Goal: Task Accomplishment & Management: Manage account settings

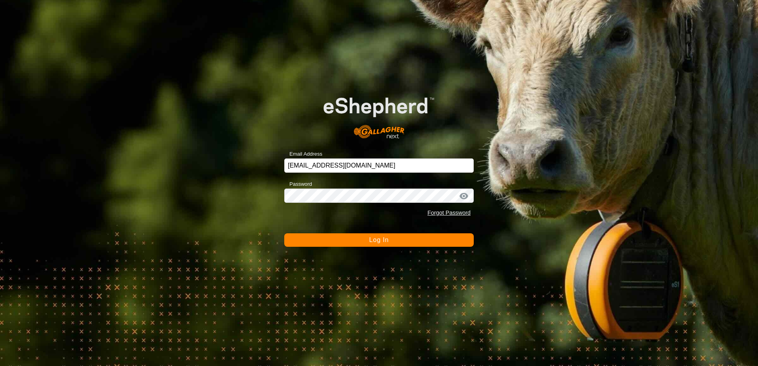
click at [377, 238] on span "Log In" at bounding box center [378, 240] width 19 height 7
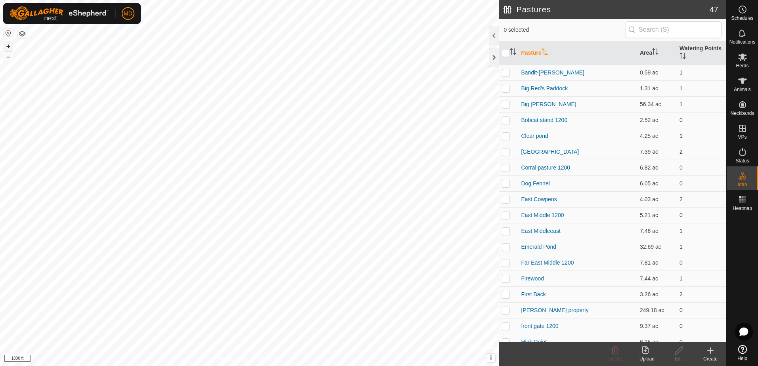
click at [10, 46] on button "+" at bounding box center [9, 47] width 10 height 10
click at [507, 312] on p-checkbox at bounding box center [506, 310] width 8 height 6
checkbox input "true"
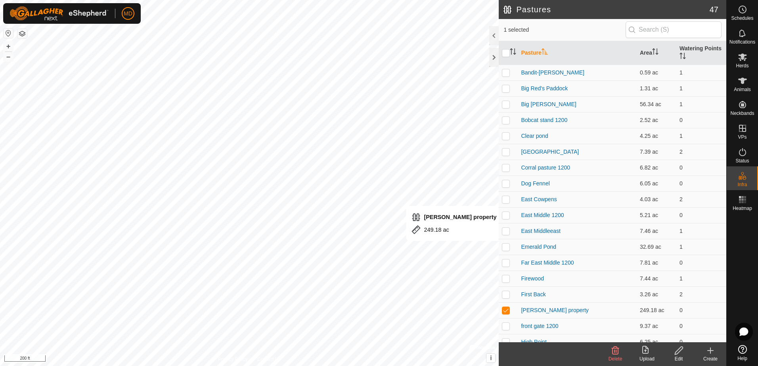
click at [679, 352] on icon at bounding box center [679, 351] width 8 height 8
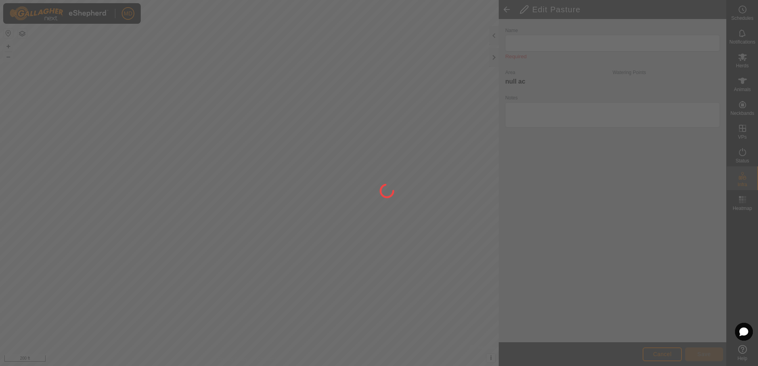
type input "[PERSON_NAME] property"
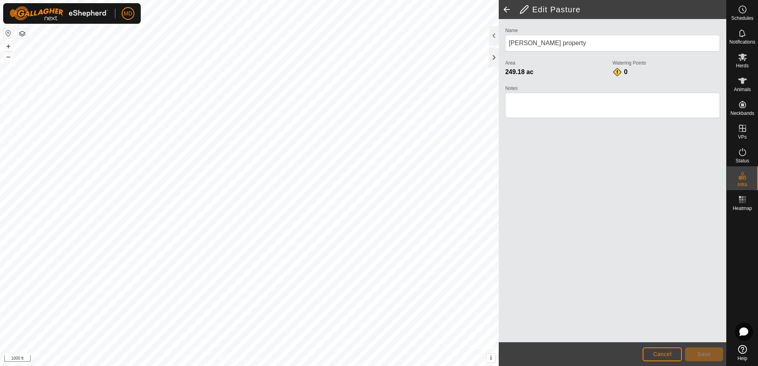
click at [550, 307] on div "Privacy Policy Contact Us Broken dam 1200 Type: dam Capacity: 100L Water Level:…" at bounding box center [363, 183] width 727 height 366
click at [7, 46] on button "+" at bounding box center [9, 47] width 10 height 10
click at [8, 45] on button "+" at bounding box center [9, 47] width 10 height 10
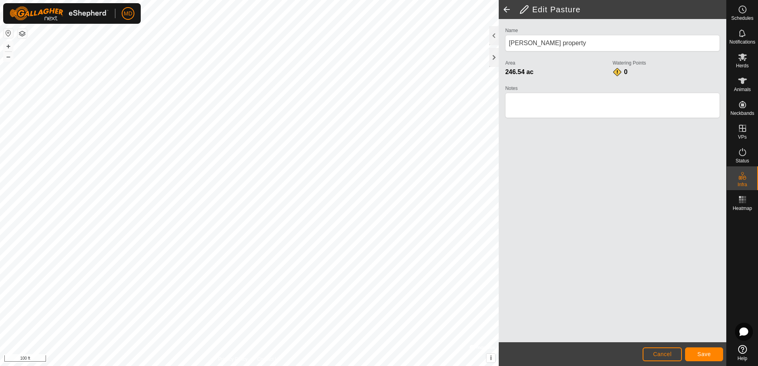
click at [601, 366] on html "MD Schedules Notifications Herds Animals Neckbands VPs Status Infra Heatmap Hel…" at bounding box center [379, 183] width 758 height 366
click at [491, 366] on html "MD Schedules Notifications Herds Animals Neckbands VPs Status Infra Heatmap Hel…" at bounding box center [379, 183] width 758 height 366
click at [494, 366] on html "MD Schedules Notifications Herds Animals Neckbands VPs Status Infra Heatmap Hel…" at bounding box center [379, 183] width 758 height 366
click at [452, 366] on html "MD Schedules Notifications Herds Animals Neckbands VPs Status Infra Heatmap Hel…" at bounding box center [379, 183] width 758 height 366
click at [367, 366] on html "MD Schedules Notifications Herds Animals Neckbands VPs Status Infra Heatmap Hel…" at bounding box center [379, 183] width 758 height 366
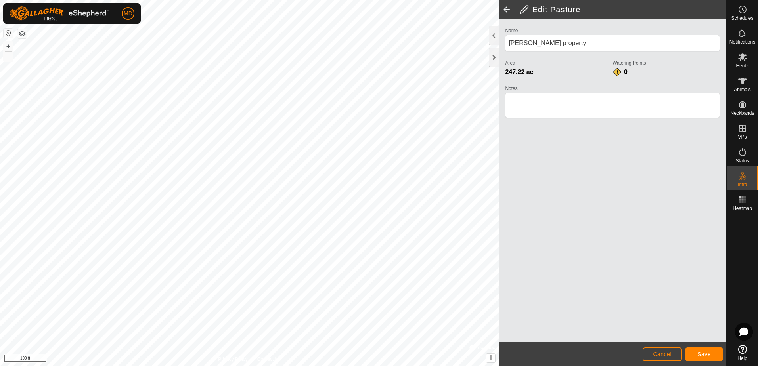
click at [431, 366] on html "MD Schedules Notifications Herds Animals Neckbands VPs Status Infra Heatmap Hel…" at bounding box center [379, 183] width 758 height 366
click at [488, 366] on html "MD Schedules Notifications Herds Animals Neckbands VPs Status Infra Heatmap Hel…" at bounding box center [379, 183] width 758 height 366
click at [437, 366] on html "MD Schedules Notifications Herds Animals Neckbands VPs Status Infra Heatmap Hel…" at bounding box center [379, 183] width 758 height 366
click at [447, 366] on html "MD Schedules Notifications Herds Animals Neckbands VPs Status Infra Heatmap Hel…" at bounding box center [379, 183] width 758 height 366
click at [307, 0] on html "MD Schedules Notifications Herds Animals Neckbands VPs Status Infra Heatmap Hel…" at bounding box center [379, 183] width 758 height 366
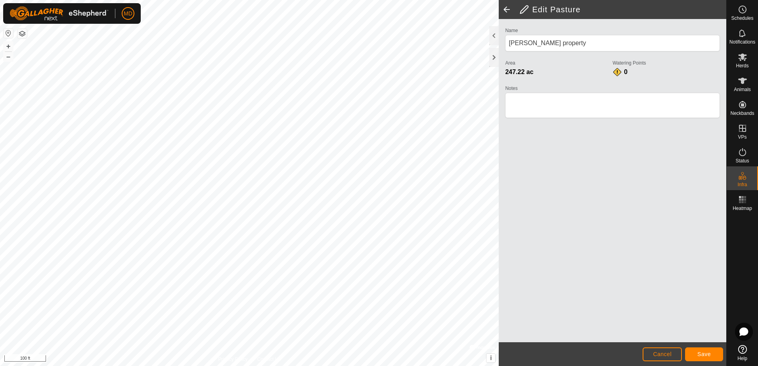
click at [268, 0] on html "MD Schedules Notifications Herds Animals Neckbands VPs Status Infra Heatmap Hel…" at bounding box center [379, 183] width 758 height 366
click at [320, 0] on html "MD Schedules Notifications Herds Animals Neckbands VPs Status Infra Heatmap Hel…" at bounding box center [379, 183] width 758 height 366
click at [508, 312] on div "Privacy Policy Contact Us Gate + – ⇧ i © Mapbox , © OpenStreetMap , Improve thi…" at bounding box center [363, 183] width 727 height 366
click at [331, 0] on html "MD Schedules Notifications Herds Animals Neckbands VPs Status Infra Heatmap Hel…" at bounding box center [379, 183] width 758 height 366
click at [6, 57] on button "–" at bounding box center [9, 57] width 10 height 10
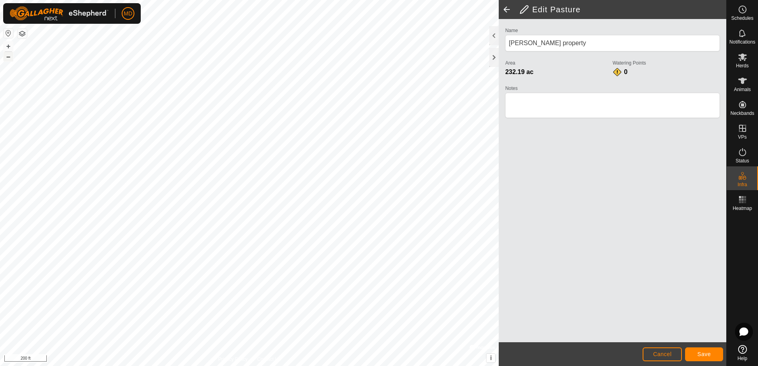
click at [6, 58] on button "–" at bounding box center [9, 57] width 10 height 10
click at [7, 57] on button "–" at bounding box center [9, 57] width 10 height 10
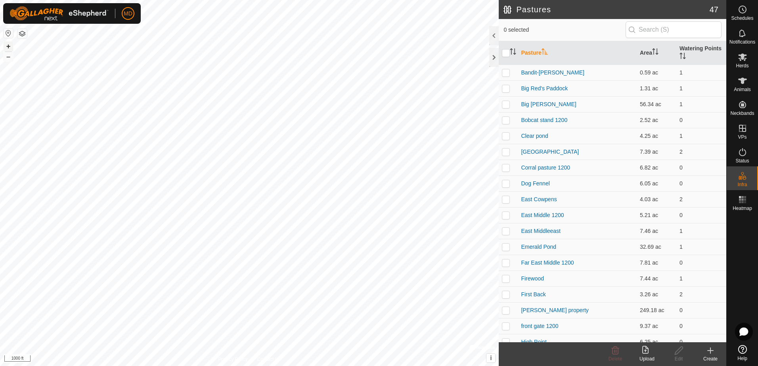
click at [6, 46] on button "+" at bounding box center [9, 47] width 10 height 10
click at [533, 311] on link "[PERSON_NAME] property" at bounding box center [554, 310] width 67 height 6
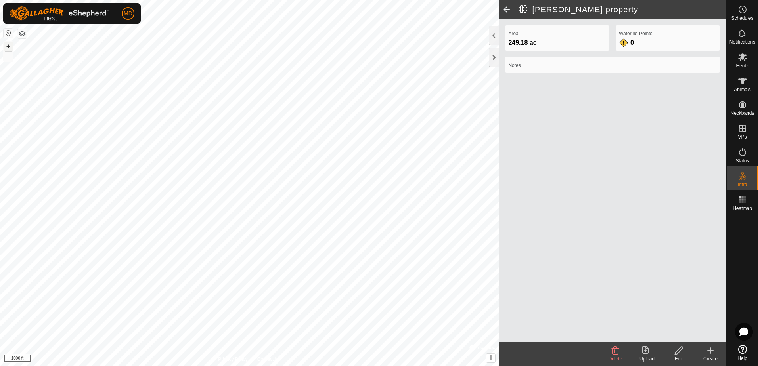
click at [7, 46] on button "+" at bounding box center [9, 47] width 10 height 10
click at [677, 353] on icon at bounding box center [679, 351] width 10 height 10
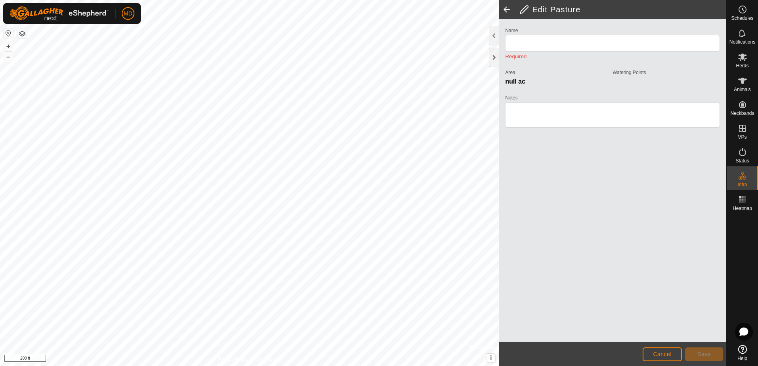
type input "[PERSON_NAME] property"
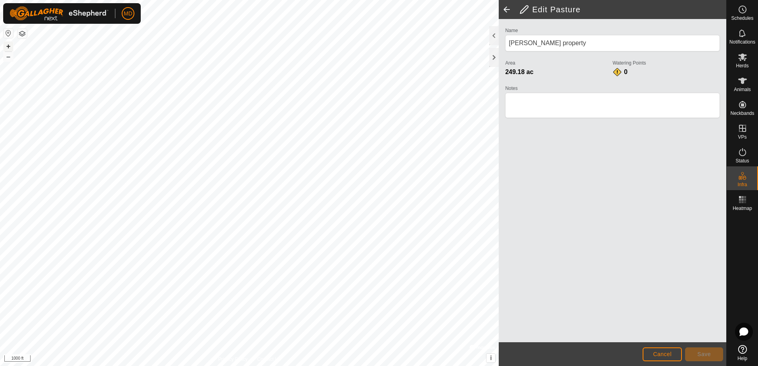
click at [7, 45] on button "+" at bounding box center [9, 47] width 10 height 10
click at [559, 366] on html "MD Schedules Notifications Herds Animals Neckbands VPs Status Infra Heatmap Hel…" at bounding box center [379, 183] width 758 height 366
click at [383, 366] on html "MD Schedules Notifications Herds Animals Neckbands VPs Status Infra Heatmap Hel…" at bounding box center [379, 183] width 758 height 366
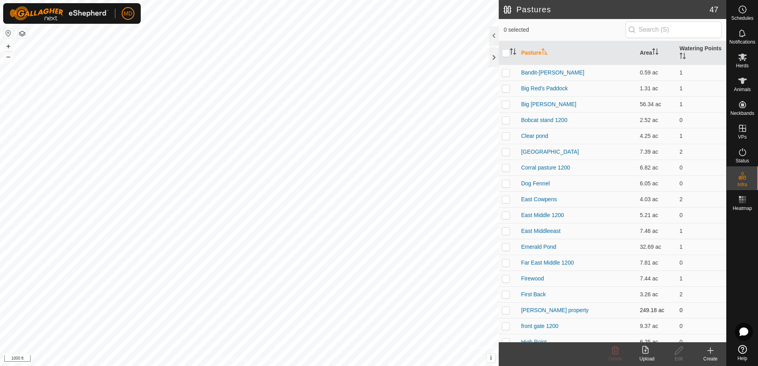
click at [506, 310] on p-checkbox at bounding box center [506, 310] width 8 height 6
checkbox input "true"
click at [5, 45] on button "+" at bounding box center [9, 47] width 10 height 10
click at [9, 46] on button "+" at bounding box center [9, 47] width 10 height 10
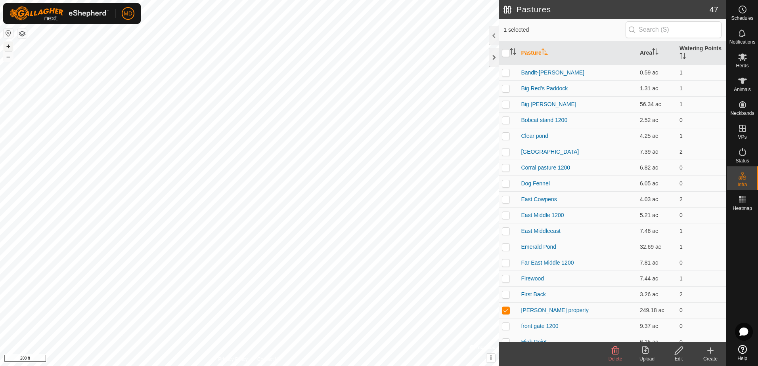
click at [7, 45] on button "+" at bounding box center [9, 47] width 10 height 10
click at [677, 352] on icon at bounding box center [679, 351] width 10 height 10
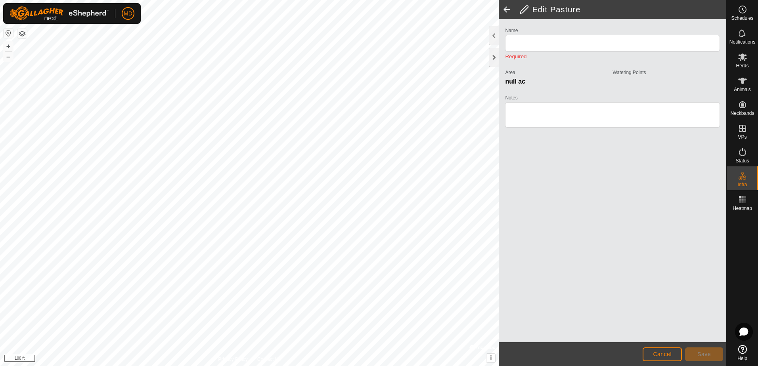
type input "[PERSON_NAME] property"
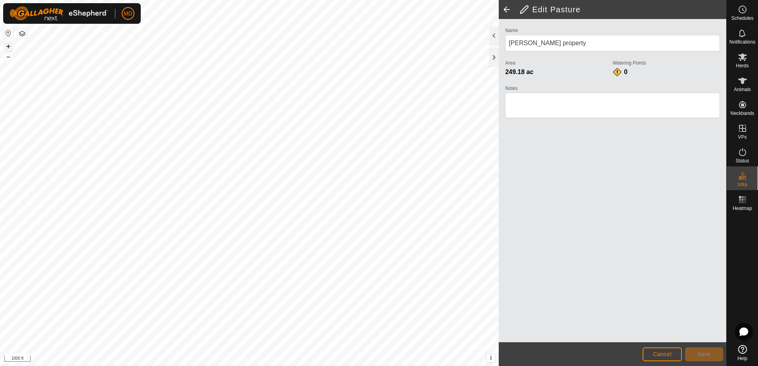
click at [8, 45] on button "+" at bounding box center [9, 47] width 10 height 10
click at [6, 45] on button "+" at bounding box center [9, 47] width 10 height 10
drag, startPoint x: 6, startPoint y: 46, endPoint x: 10, endPoint y: 48, distance: 4.8
click at [6, 46] on button "+" at bounding box center [9, 47] width 10 height 10
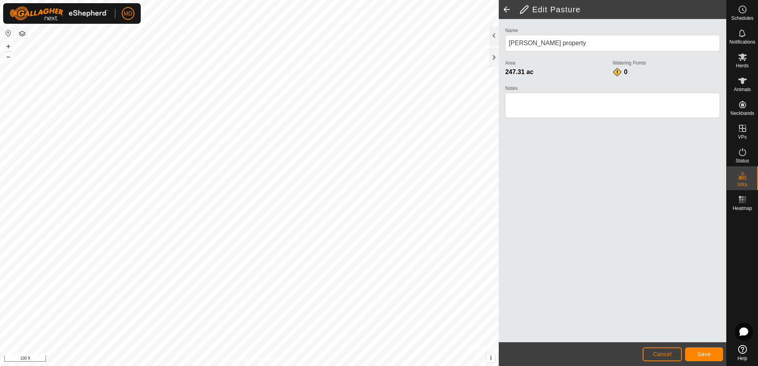
click at [170, 0] on html "MD Schedules Notifications Herds Animals Neckbands VPs Status Infra Heatmap Hel…" at bounding box center [379, 183] width 758 height 366
click at [180, 0] on html "MD Schedules Notifications Herds Animals Neckbands VPs Status Infra Heatmap Hel…" at bounding box center [379, 183] width 758 height 366
click at [310, 0] on html "MD Schedules Notifications Herds Animals Neckbands VPs Status Infra Heatmap Hel…" at bounding box center [379, 183] width 758 height 366
click at [267, 362] on div "Privacy Policy Contact Us + – ⇧ i © Mapbox , © OpenStreetMap , Improve this map…" at bounding box center [249, 183] width 499 height 366
click at [6, 59] on button "–" at bounding box center [9, 57] width 10 height 10
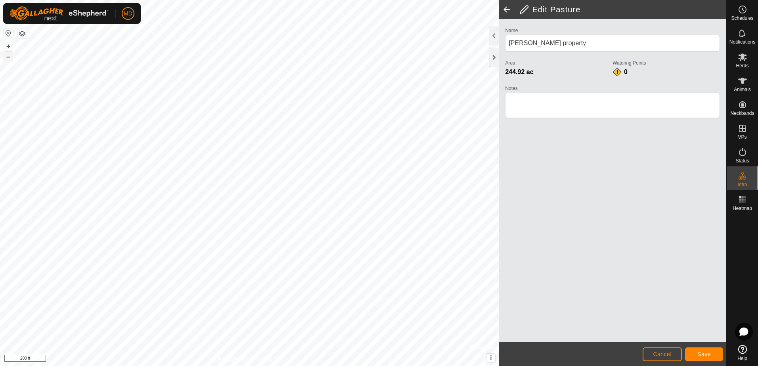
click at [6, 59] on button "–" at bounding box center [9, 57] width 10 height 10
click at [5, 47] on button "+" at bounding box center [9, 47] width 10 height 10
click at [8, 44] on button "+" at bounding box center [9, 47] width 10 height 10
click at [6, 58] on button "–" at bounding box center [9, 57] width 10 height 10
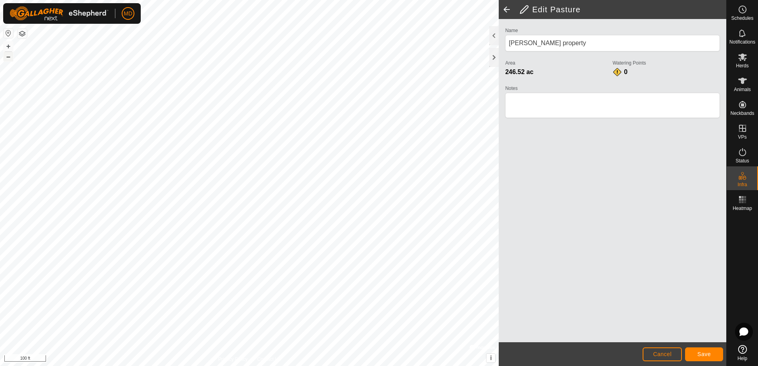
click at [6, 58] on button "–" at bounding box center [9, 57] width 10 height 10
click at [7, 58] on button "–" at bounding box center [9, 57] width 10 height 10
click at [8, 56] on button "–" at bounding box center [9, 57] width 10 height 10
click at [7, 47] on button "+" at bounding box center [9, 47] width 10 height 10
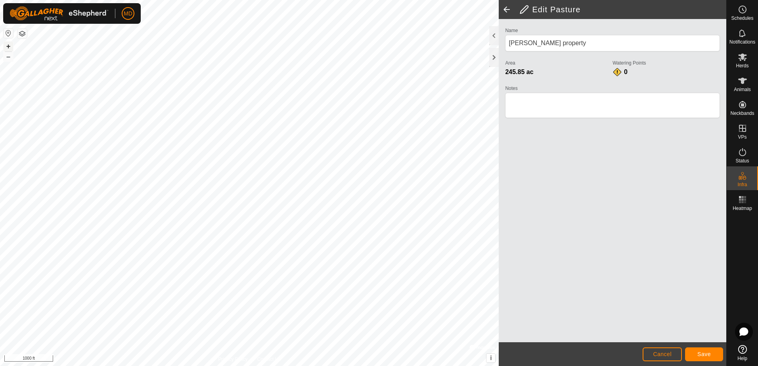
click at [7, 47] on button "+" at bounding box center [9, 47] width 10 height 10
click at [294, 0] on html "MD Schedules Notifications Herds Animals Neckbands VPs Status Infra Heatmap Hel…" at bounding box center [379, 183] width 758 height 366
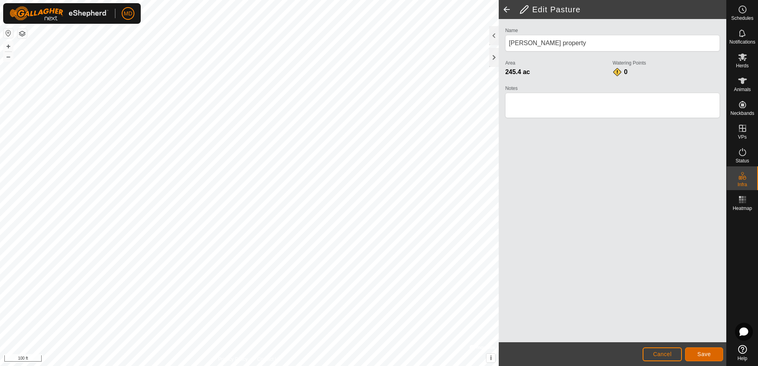
click at [701, 352] on span "Save" at bounding box center [704, 354] width 13 height 6
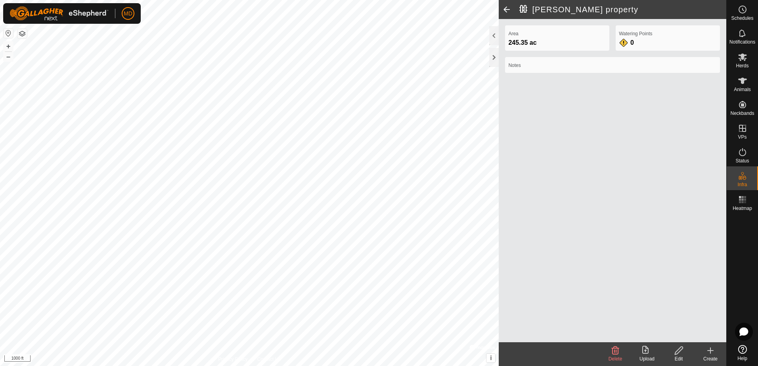
click at [529, 347] on div "Privacy Policy Contact Us Landmark 24 + – ⇧ i © Mapbox , © OpenStreetMap , Impr…" at bounding box center [363, 183] width 727 height 366
click at [10, 46] on button "+" at bounding box center [9, 47] width 10 height 10
click at [10, 47] on button "+" at bounding box center [9, 47] width 10 height 10
click at [303, 366] on html "MD Schedules Notifications Herds Animals Neckbands VPs Status Infra Heatmap Hel…" at bounding box center [379, 183] width 758 height 366
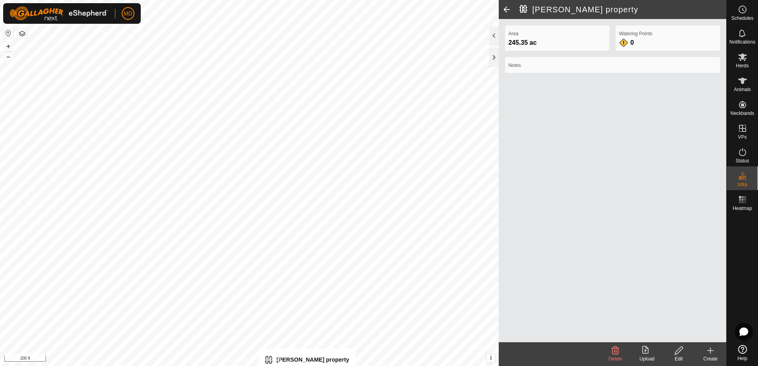
click at [307, 366] on html "MD Schedules Notifications Herds Animals Neckbands VPs Status Infra Heatmap Hel…" at bounding box center [379, 183] width 758 height 366
click at [508, 10] on span at bounding box center [507, 9] width 16 height 19
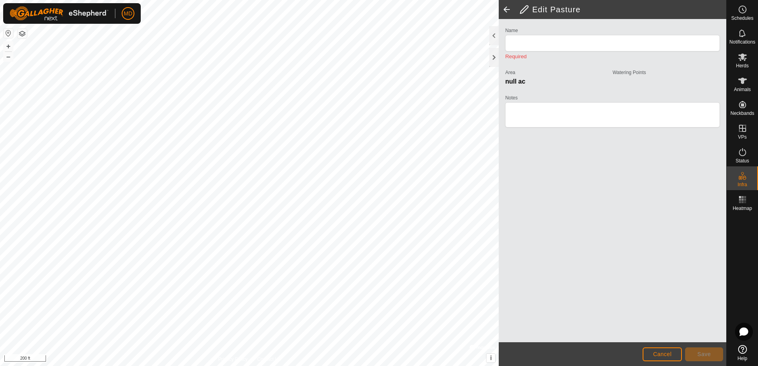
type input "[PERSON_NAME] property"
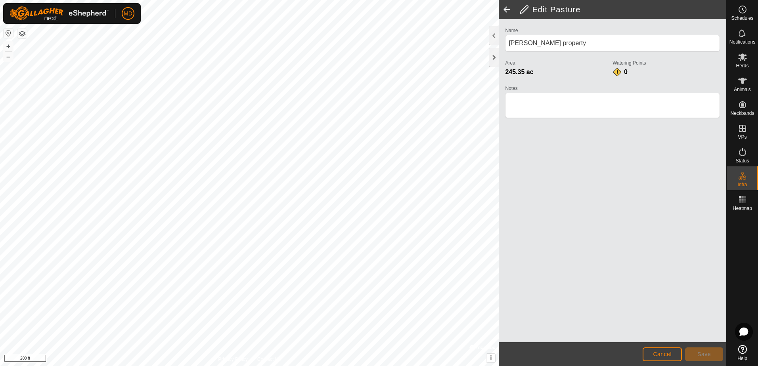
click at [506, 8] on span at bounding box center [507, 9] width 16 height 19
